Goal: Information Seeking & Learning: Learn about a topic

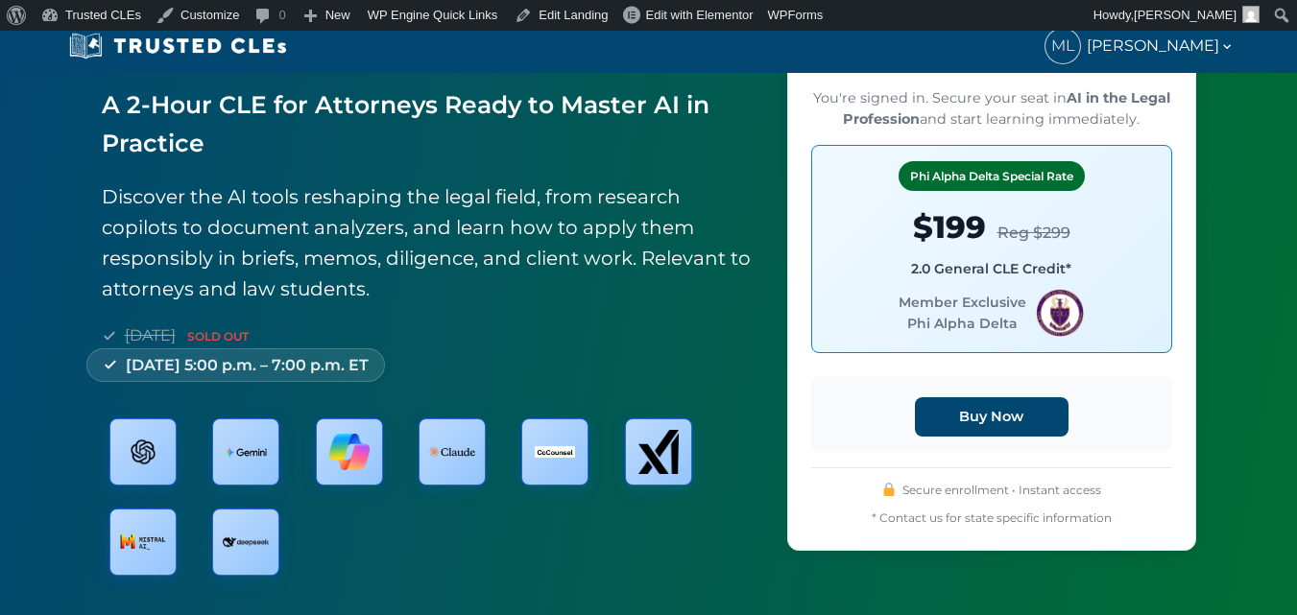
scroll to position [96, 0]
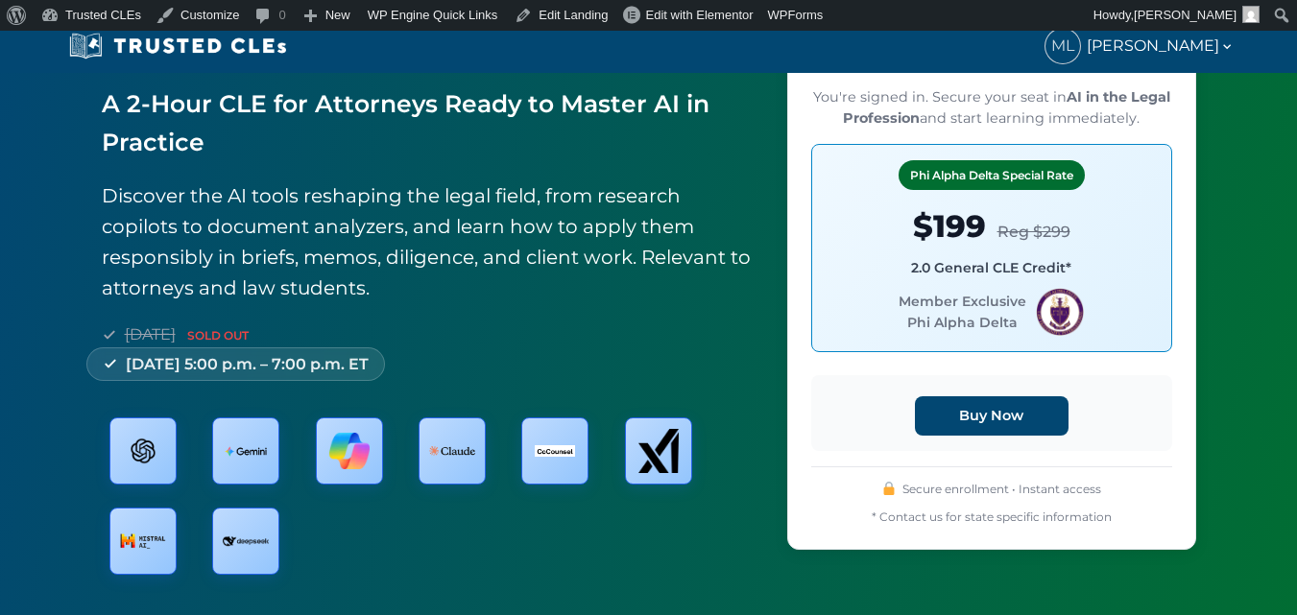
click at [925, 304] on span "Member Exclusive Phi Alpha Delta" at bounding box center [991, 312] width 328 height 48
copy span "Member Exclusive"
click at [920, 302] on span "Member Exclusive Phi Alpha Delta" at bounding box center [991, 312] width 328 height 48
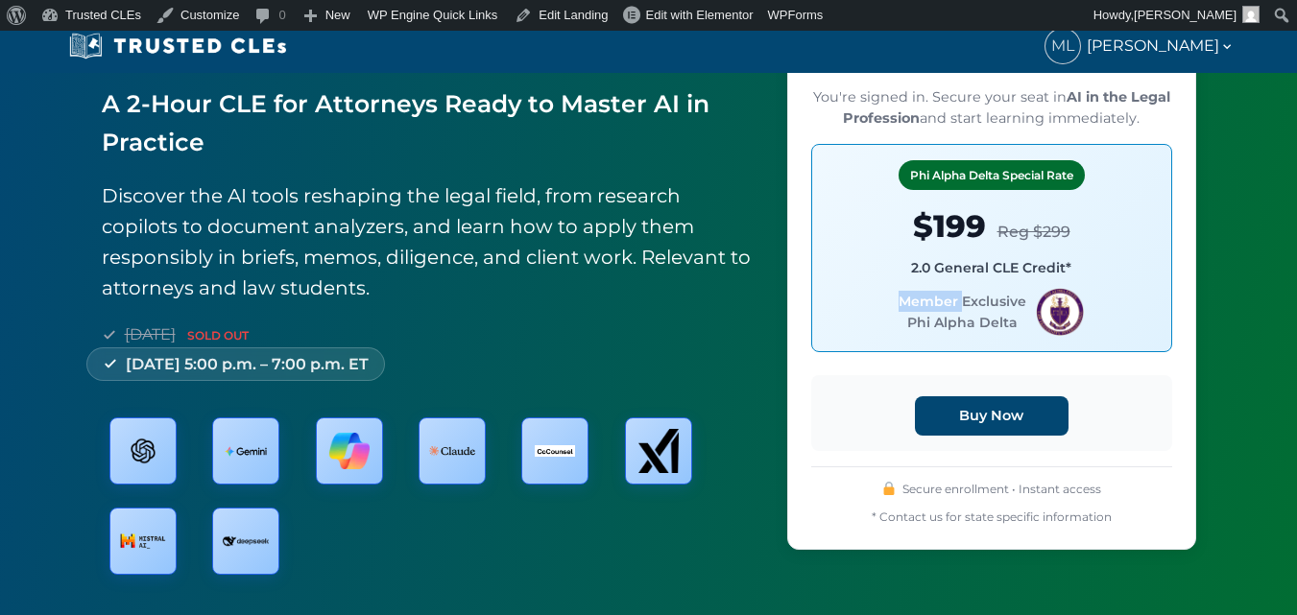
click at [920, 302] on span "Member Exclusive Phi Alpha Delta" at bounding box center [991, 312] width 328 height 48
drag, startPoint x: 920, startPoint y: 302, endPoint x: 975, endPoint y: 322, distance: 58.9
click at [975, 322] on span "Member Exclusive Phi Alpha Delta" at bounding box center [991, 312] width 328 height 48
click at [924, 269] on div "2.0 General CLE Credit*" at bounding box center [991, 267] width 328 height 21
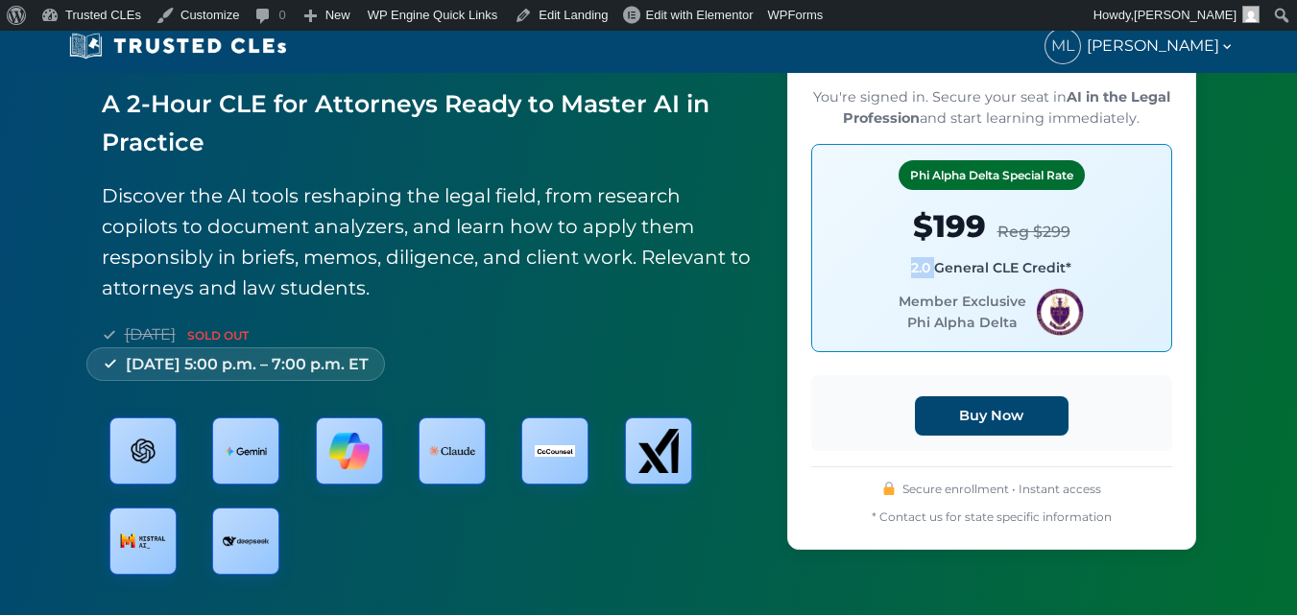
click at [924, 269] on div "2.0 General CLE Credit*" at bounding box center [991, 267] width 328 height 21
copy div "2.0 General CLE Credit*"
click at [1028, 514] on div "* Contact us for state specific information" at bounding box center [991, 517] width 361 height 18
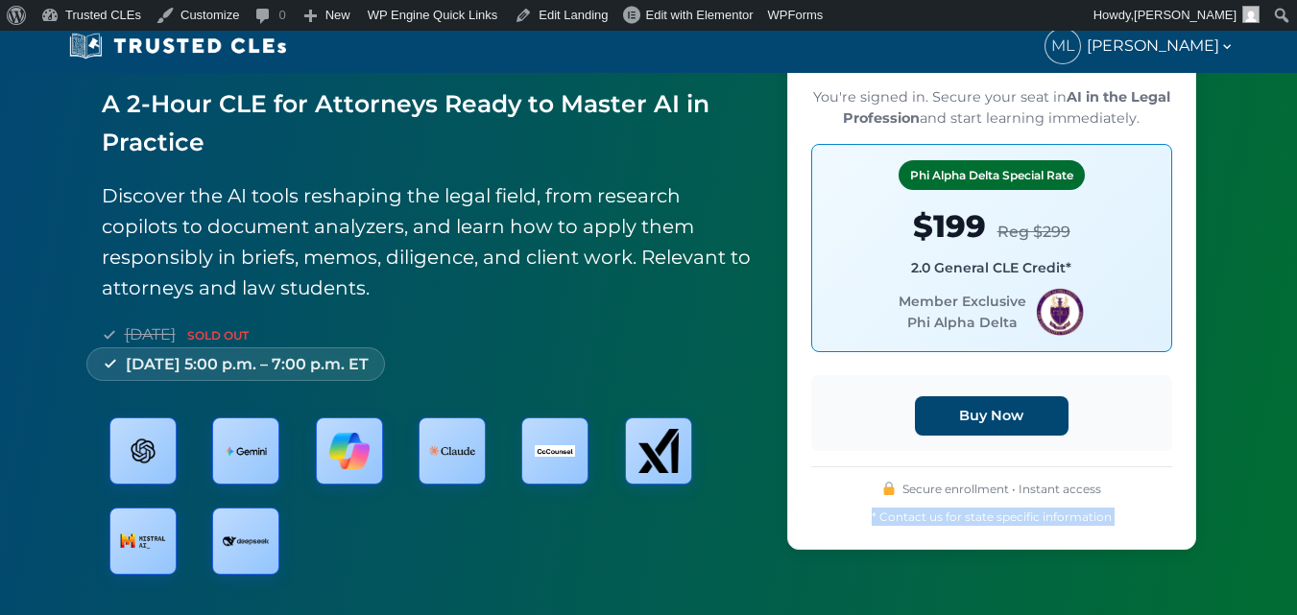
click at [1028, 514] on div "* Contact us for state specific information" at bounding box center [991, 517] width 361 height 18
copy div "* Contact us for state specific information"
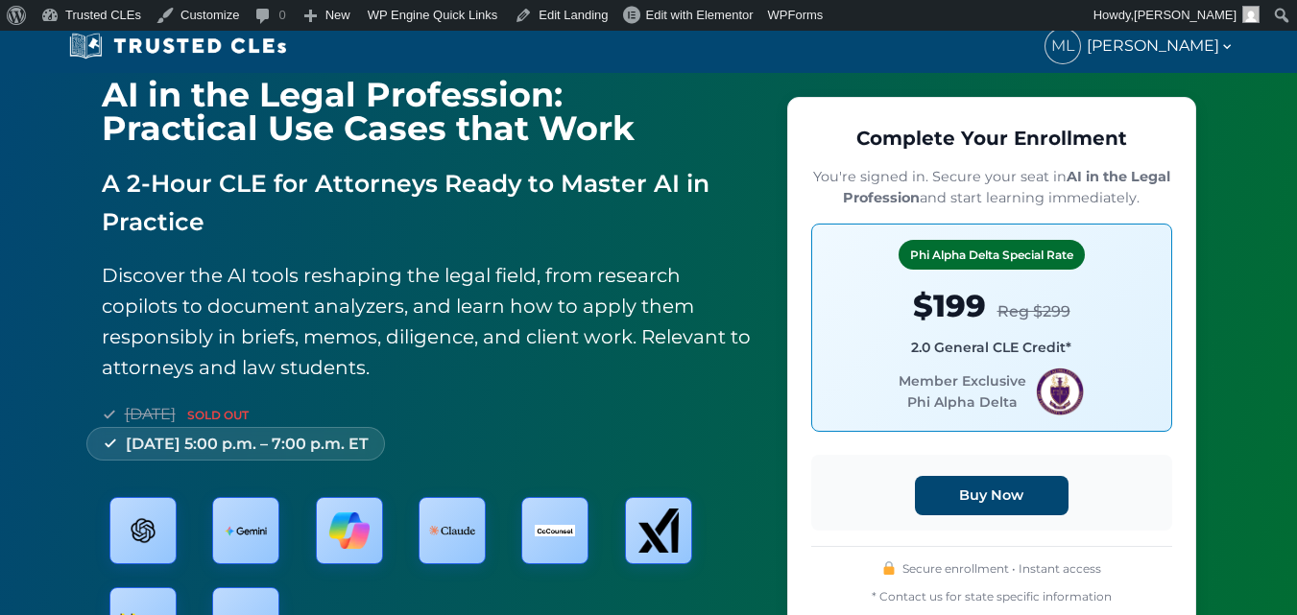
drag, startPoint x: 600, startPoint y: 334, endPoint x: 566, endPoint y: 163, distance: 174.1
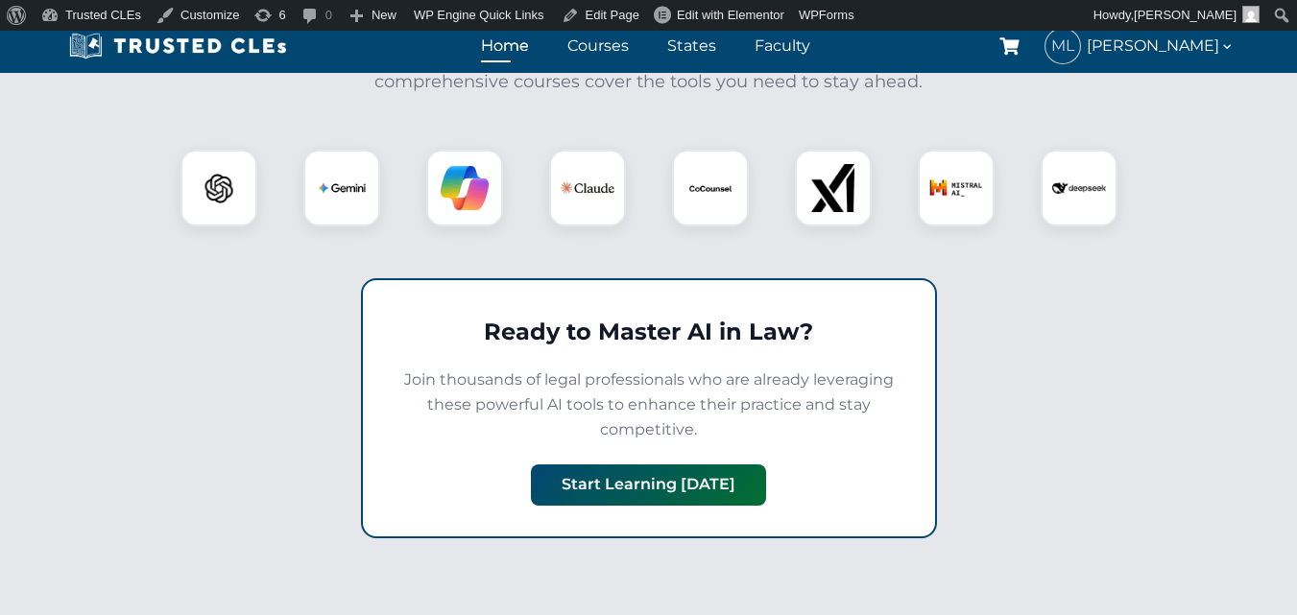
scroll to position [2304, 0]
